Goal: Navigation & Orientation: Find specific page/section

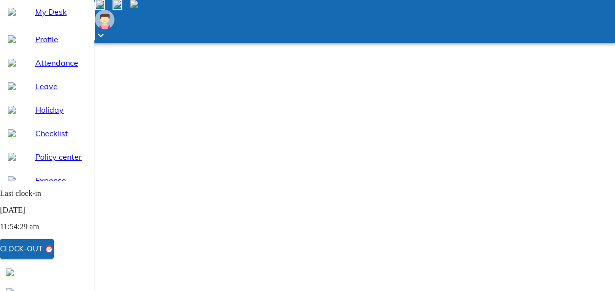
scroll to position [129, 0]
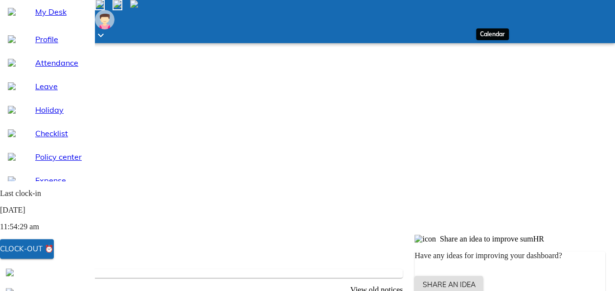
click at [105, 10] on span at bounding box center [100, 5] width 10 height 10
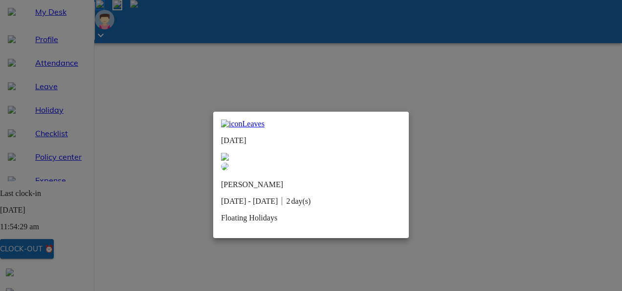
click at [229, 153] on img at bounding box center [225, 157] width 8 height 8
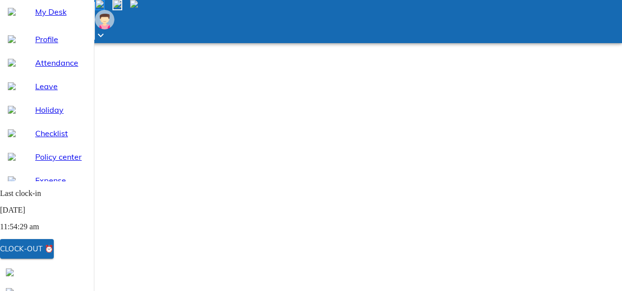
scroll to position [0, 0]
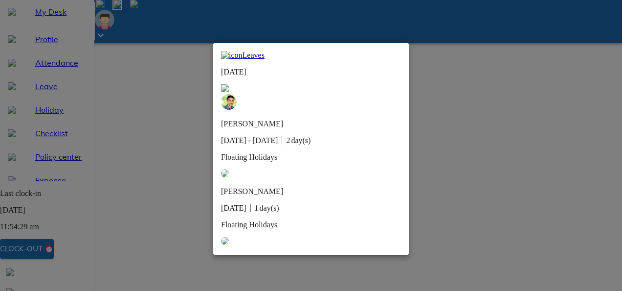
click at [229, 84] on img at bounding box center [225, 88] width 8 height 8
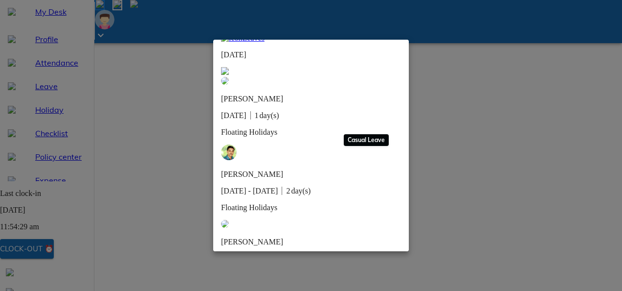
scroll to position [0, 0]
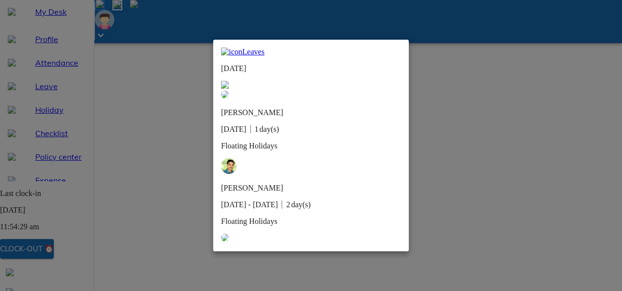
click at [229, 81] on img at bounding box center [225, 85] width 8 height 8
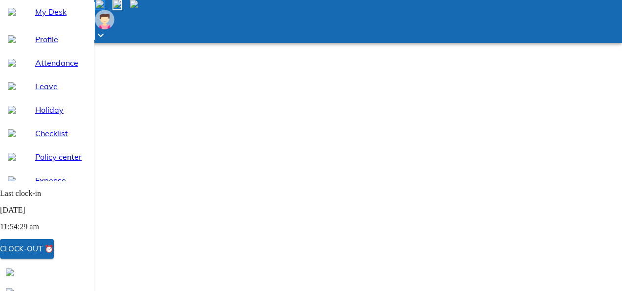
scroll to position [168, 0]
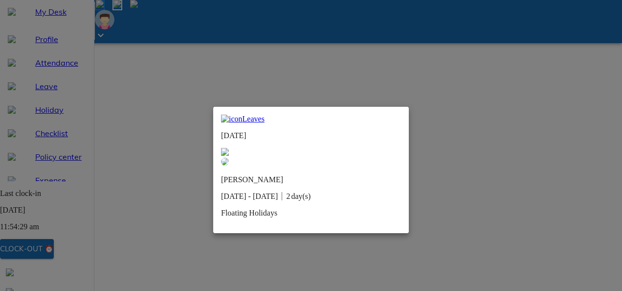
click at [229, 148] on img at bounding box center [225, 152] width 8 height 8
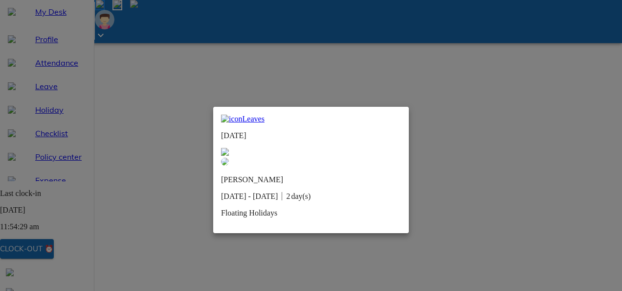
click at [229, 148] on img at bounding box center [225, 152] width 8 height 8
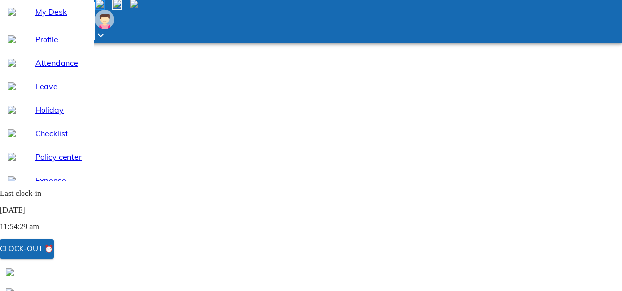
scroll to position [0, 0]
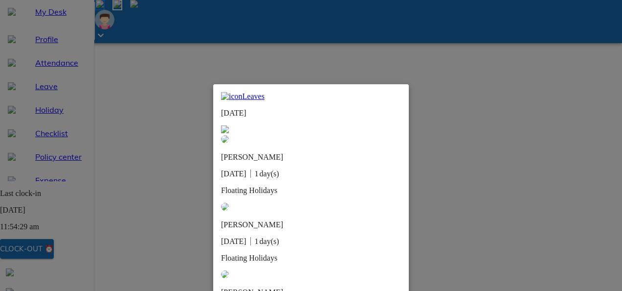
click at [229, 125] on img at bounding box center [225, 129] width 8 height 8
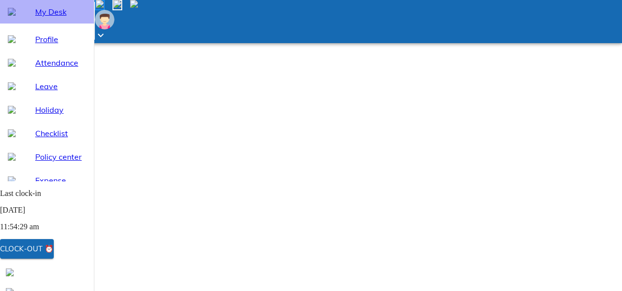
click at [36, 18] on span "My Desk" at bounding box center [60, 12] width 51 height 12
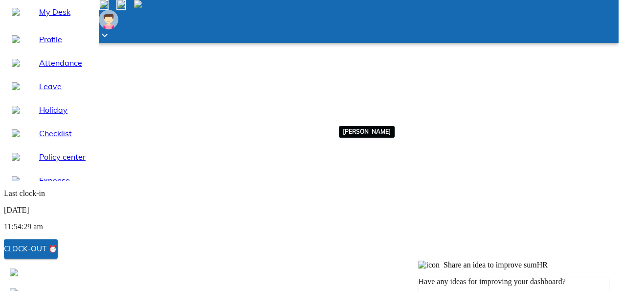
scroll to position [104, 0]
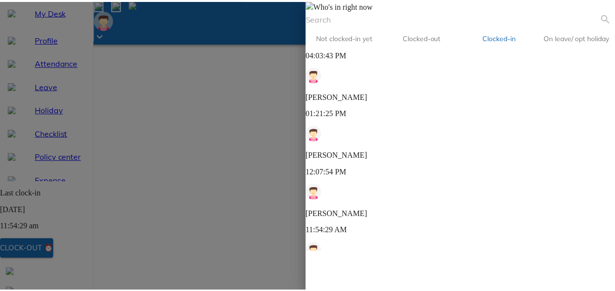
scroll to position [87, 0]
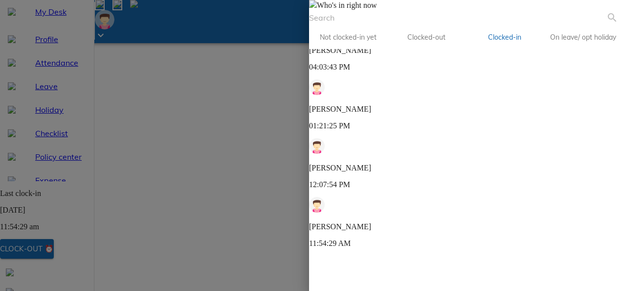
click at [317, 9] on span at bounding box center [313, 5] width 8 height 8
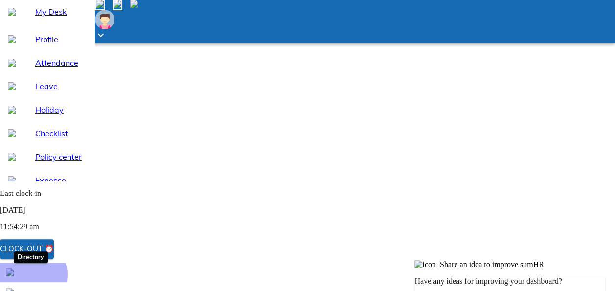
click at [14, 276] on img at bounding box center [10, 272] width 8 height 8
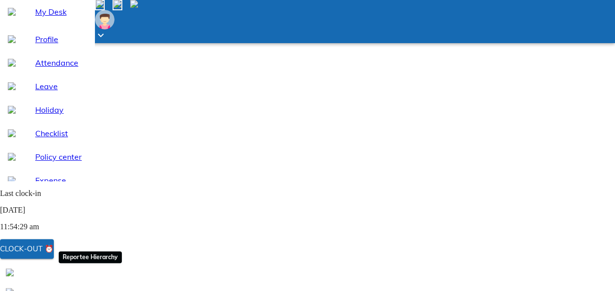
click at [94, 282] on div at bounding box center [47, 292] width 94 height 20
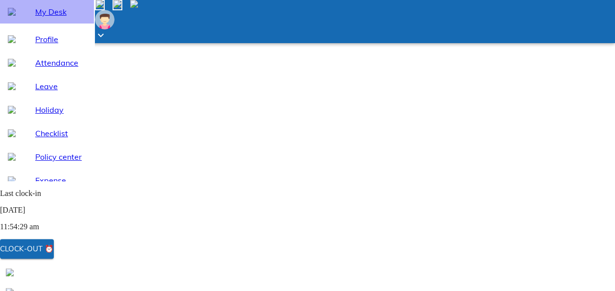
click at [35, 18] on span "My Desk" at bounding box center [60, 12] width 51 height 12
